Goal: Task Accomplishment & Management: Manage account settings

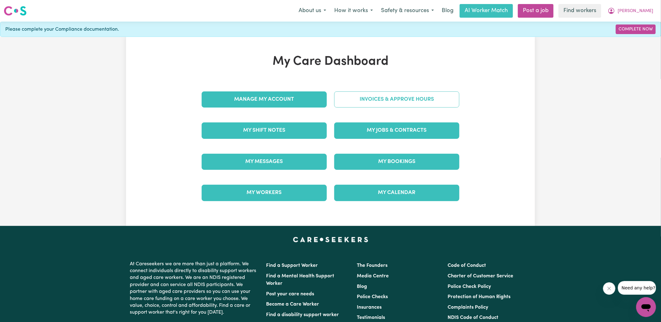
click at [345, 106] on link "Invoices & Approve Hours" at bounding box center [396, 99] width 125 height 16
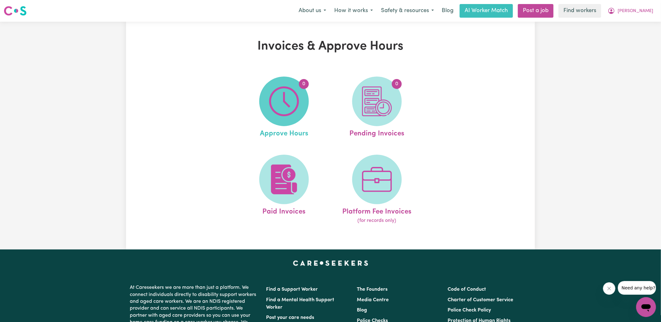
click at [302, 110] on span "0" at bounding box center [284, 102] width 50 height 50
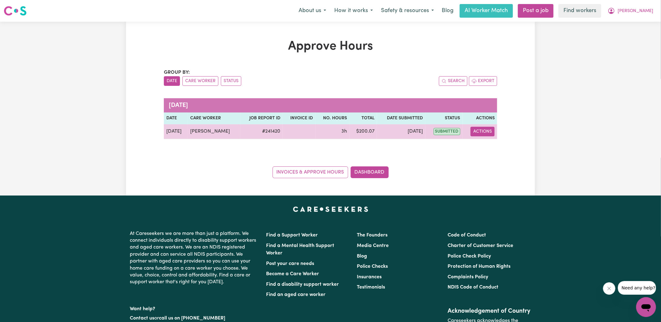
click at [483, 131] on button "Actions" at bounding box center [482, 132] width 24 height 10
click at [496, 143] on link "View Job Report" at bounding box center [498, 145] width 53 height 12
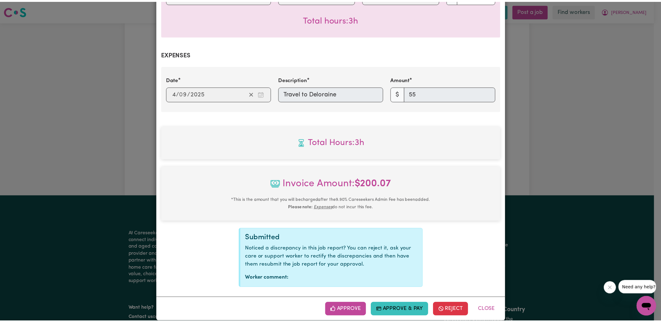
scroll to position [201, 0]
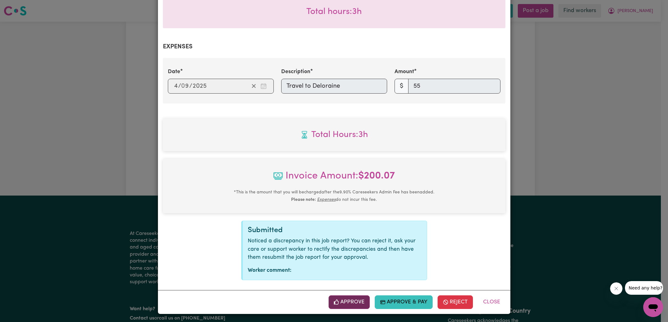
click at [351, 302] on button "Approve" at bounding box center [350, 302] width 42 height 14
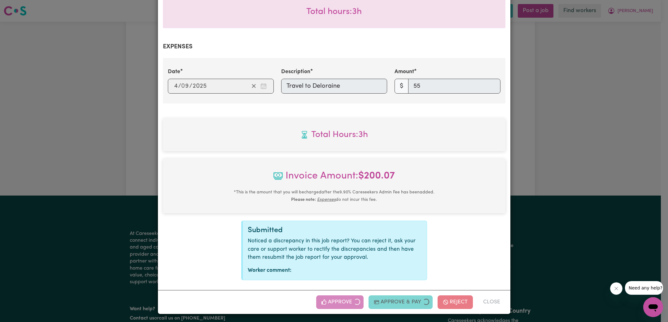
click at [555, 178] on div "Job Report # 241420 - [PERSON_NAME] Summary Job report # 241420 Client name: [P…" at bounding box center [334, 161] width 668 height 322
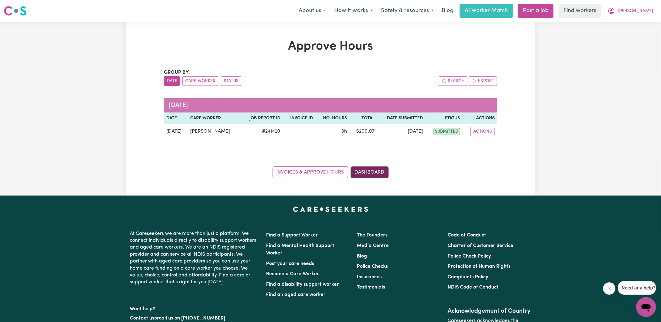
click at [366, 169] on link "Dashboard" at bounding box center [370, 172] width 38 height 12
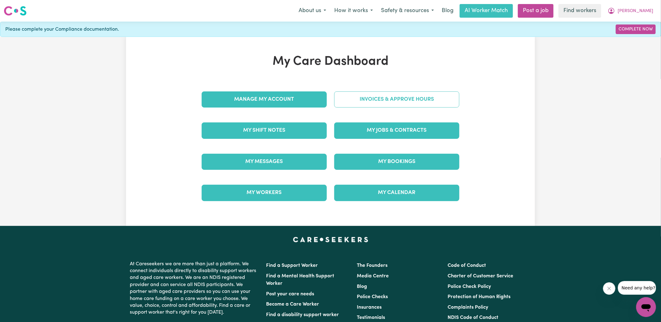
click at [365, 94] on link "Invoices & Approve Hours" at bounding box center [396, 99] width 125 height 16
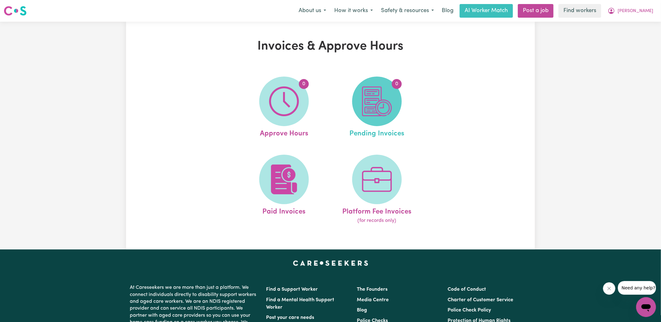
click at [370, 98] on img at bounding box center [377, 101] width 30 height 30
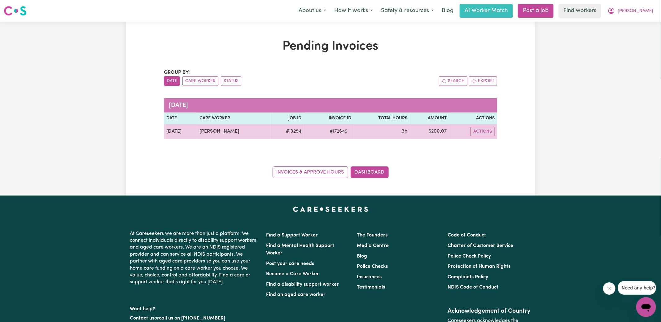
click at [329, 130] on span "# 172649" at bounding box center [338, 131] width 25 height 7
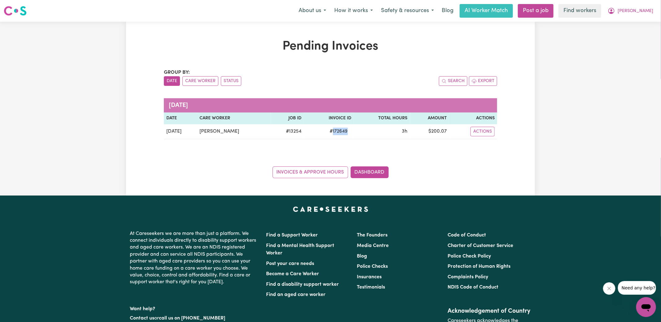
copy span "172649"
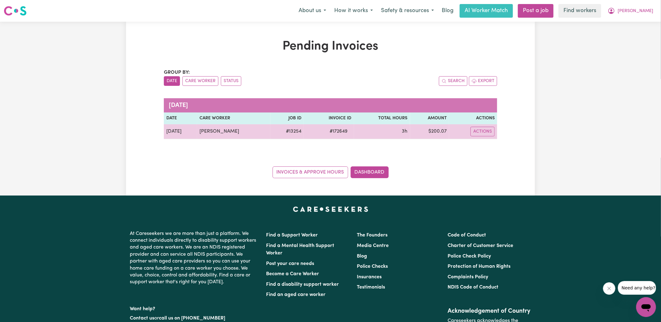
click at [439, 131] on td "$ 200.07" at bounding box center [429, 131] width 39 height 15
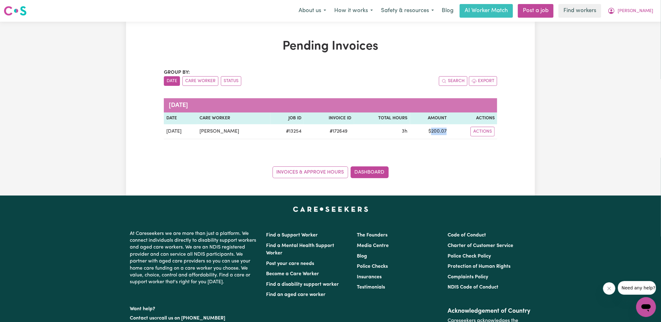
copy td "200.07"
click at [635, 11] on span "[PERSON_NAME]" at bounding box center [636, 11] width 36 height 7
click at [632, 34] on link "Logout" at bounding box center [632, 36] width 49 height 12
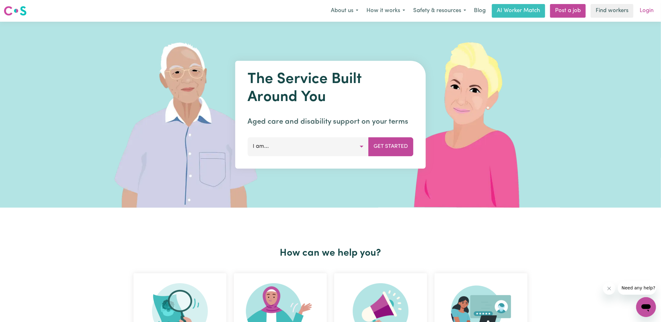
click at [648, 11] on link "Login" at bounding box center [646, 11] width 21 height 14
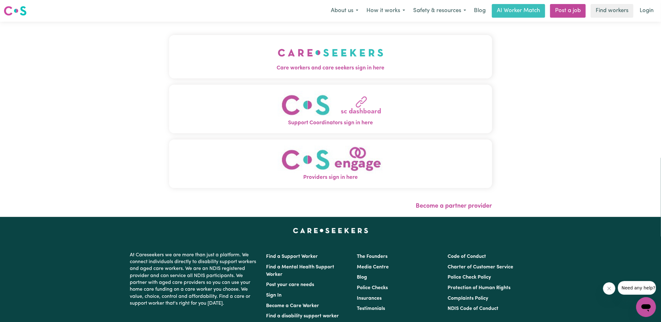
click at [358, 71] on span "Care workers and care seekers sign in here" at bounding box center [330, 68] width 323 height 8
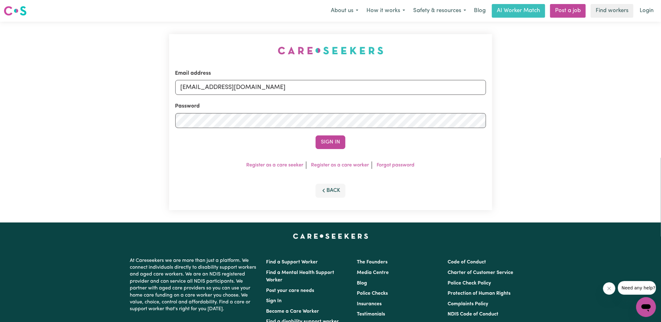
click at [237, 30] on div "Email address [EMAIL_ADDRESS][DOMAIN_NAME] Password Sign In Register as a care …" at bounding box center [330, 122] width 330 height 201
drag, startPoint x: 211, startPoint y: 85, endPoint x: 590, endPoint y: 98, distance: 379.6
click at [590, 98] on div "Email address [EMAIL_ADDRESS][DOMAIN_NAME] Password Sign In Register as a care …" at bounding box center [330, 122] width 661 height 201
type input "[EMAIL_ADDRESS][DOMAIN_NAME]"
click at [316, 135] on button "Sign In" at bounding box center [331, 142] width 30 height 14
